Goal: Answer question/provide support: Share knowledge or assist other users

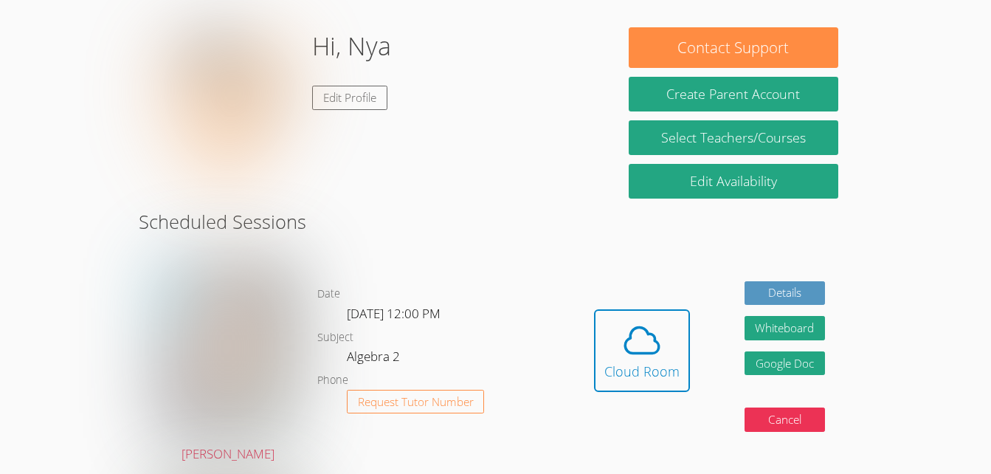
scroll to position [246, 0]
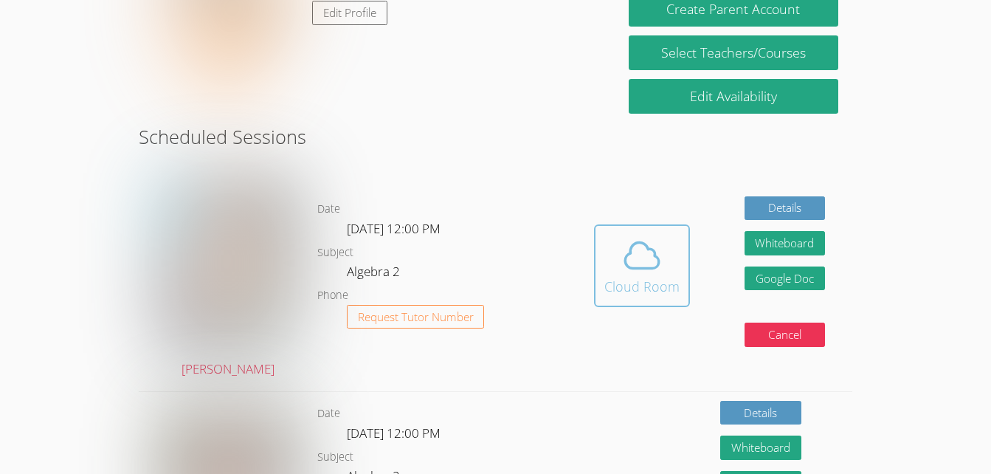
click at [652, 260] on icon at bounding box center [641, 255] width 41 height 41
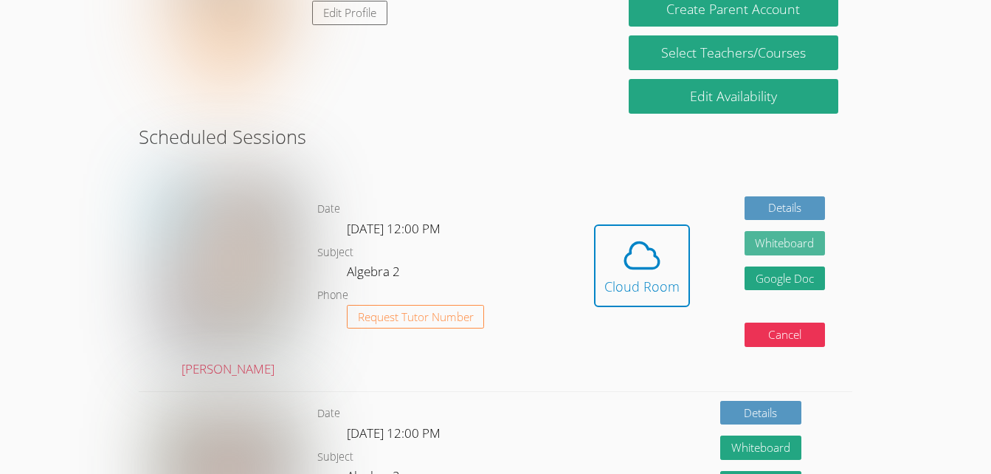
click at [772, 237] on button "Whiteboard" at bounding box center [784, 243] width 81 height 24
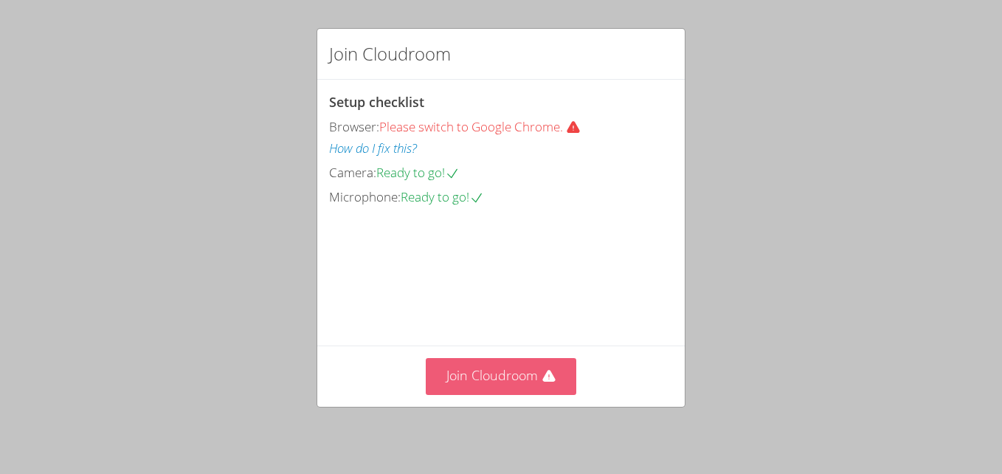
click at [482, 385] on button "Join Cloudroom" at bounding box center [501, 376] width 151 height 36
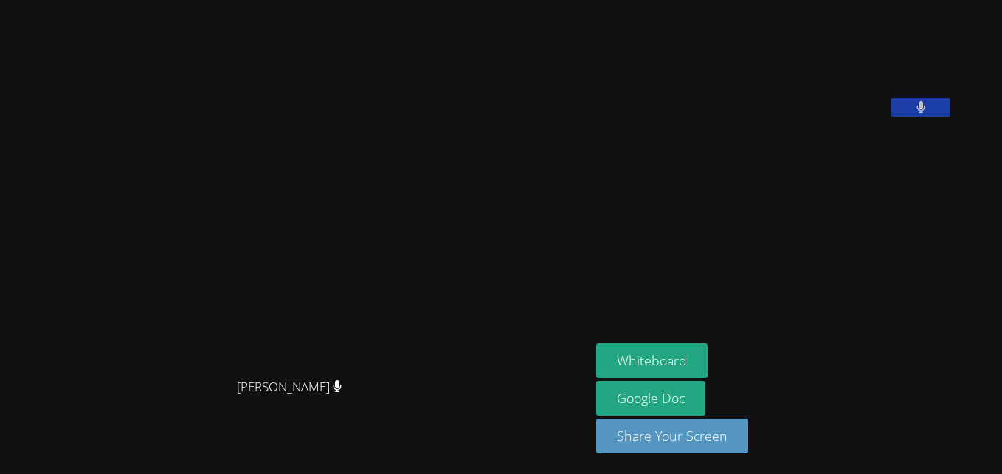
click at [590, 451] on main "[PERSON_NAME] [PERSON_NAME]" at bounding box center [295, 237] width 590 height 474
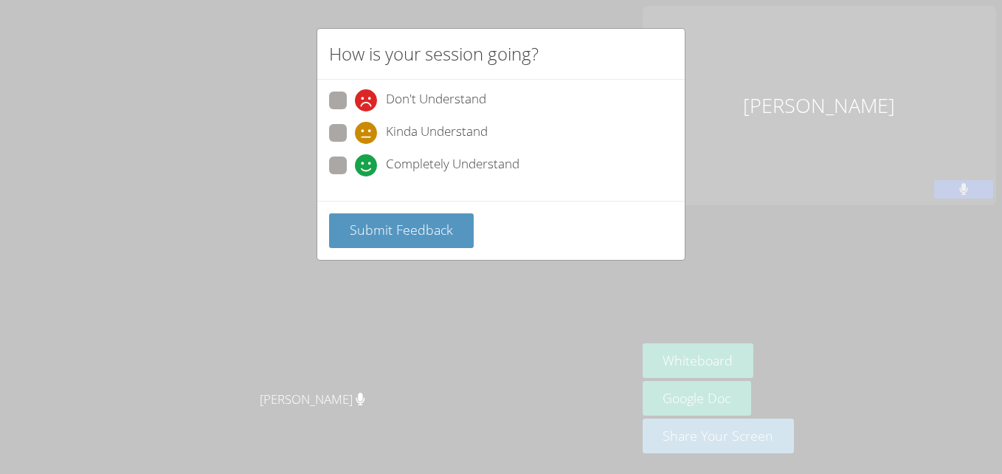
click at [355, 176] on span at bounding box center [355, 176] width 0 height 0
click at [355, 167] on input "Completely Understand" at bounding box center [361, 162] width 13 height 13
radio input "true"
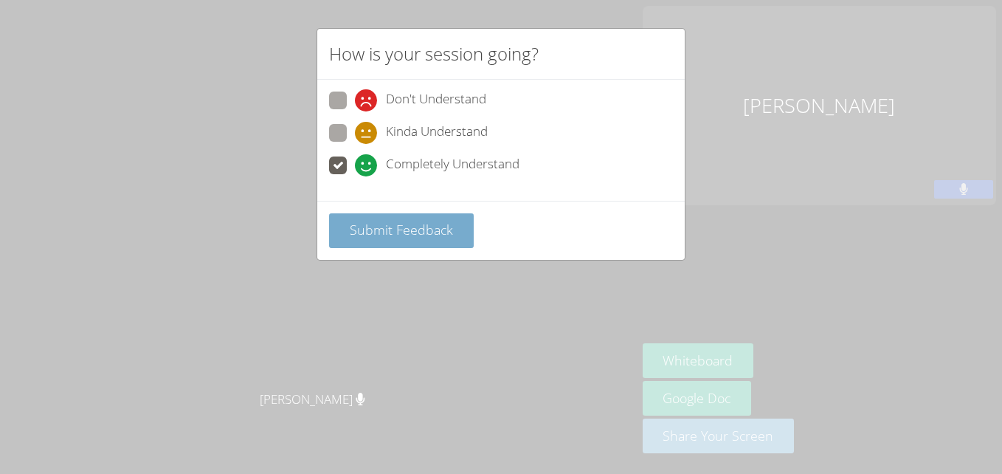
click at [401, 242] on button "Submit Feedback" at bounding box center [401, 230] width 145 height 35
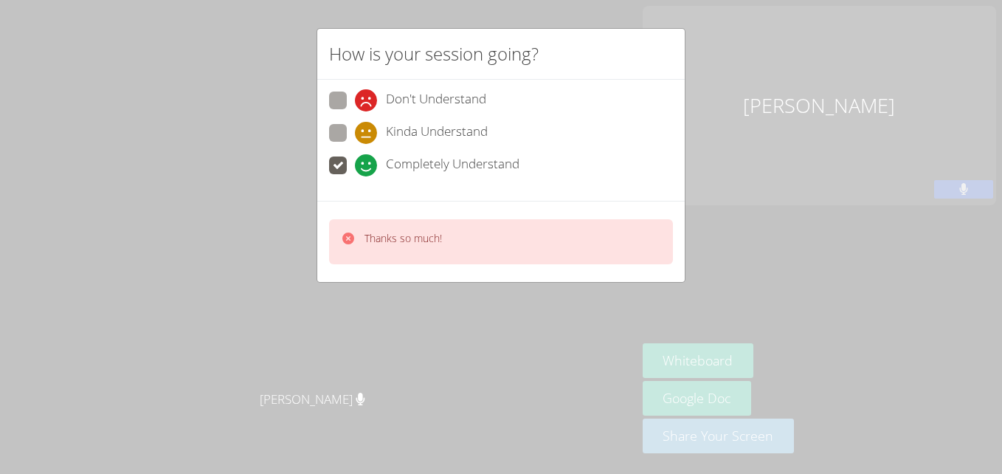
click at [741, 103] on div "How is your session going? Don't Understand Kinda Understand Completely Underst…" at bounding box center [501, 237] width 1002 height 474
click at [781, 294] on div "How is your session going? Don't Understand Kinda Understand Completely Underst…" at bounding box center [501, 237] width 1002 height 474
